Goal: Find specific page/section: Find specific page/section

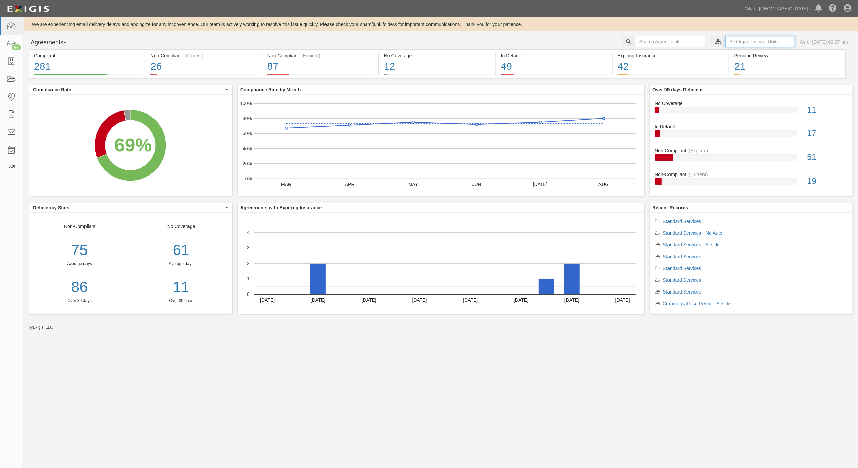
click at [725, 39] on input "text" at bounding box center [760, 41] width 70 height 11
click at [648, 53] on icon at bounding box center [647, 53] width 5 height 3
click at [644, 69] on div "Contracts & Services" at bounding box center [672, 67] width 59 height 7
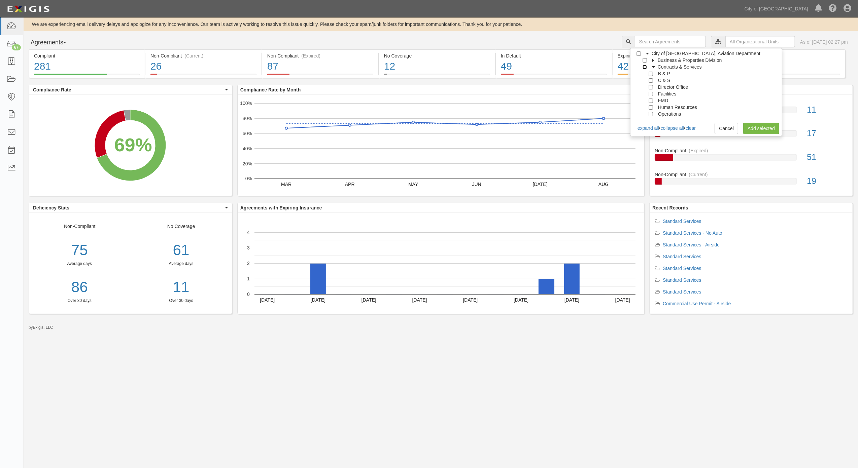
click at [646, 66] on input "Contracts & Services" at bounding box center [644, 67] width 4 height 4
checkbox input "true"
click at [759, 127] on link "Add selected" at bounding box center [761, 128] width 36 height 11
